Goal: Find specific page/section: Find specific page/section

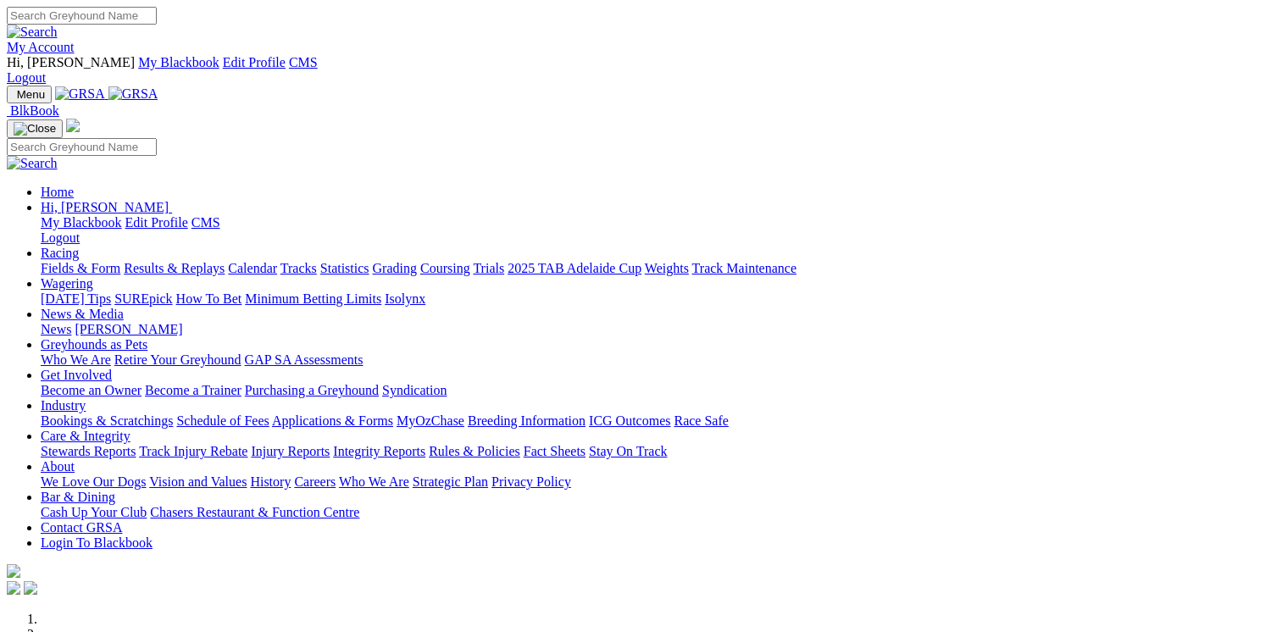
scroll to position [698, 0]
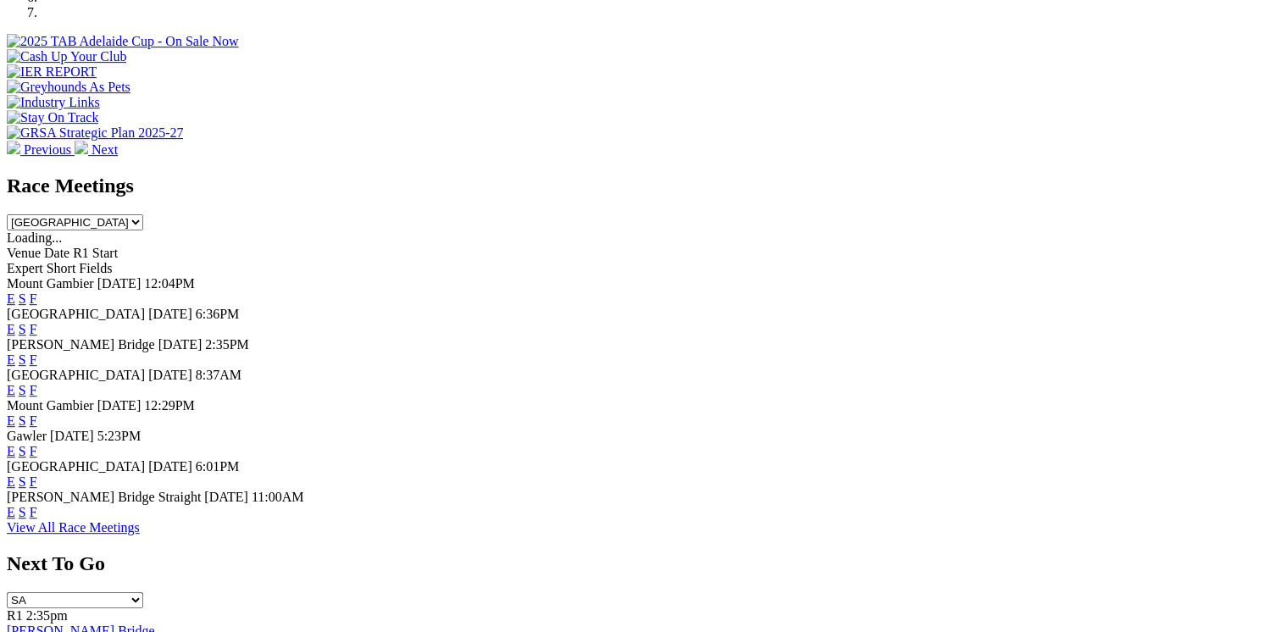
click at [15, 322] on link "E" at bounding box center [11, 329] width 8 height 14
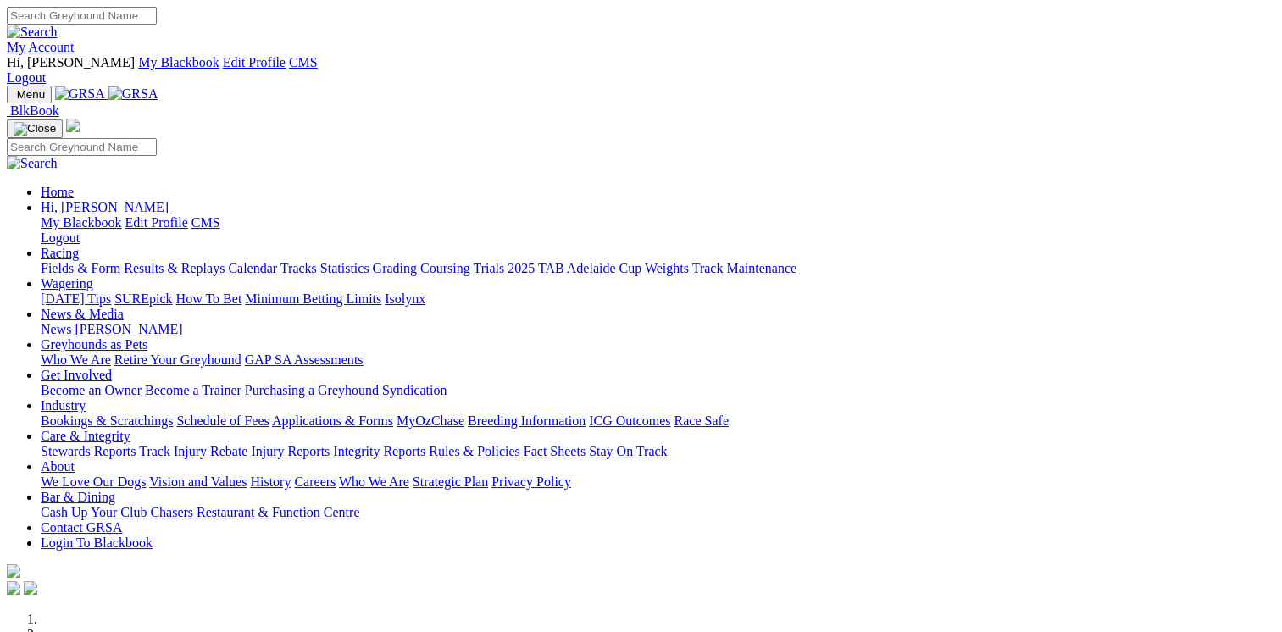
click at [75, 40] on link "My Account" at bounding box center [41, 47] width 68 height 14
